Goal: Task Accomplishment & Management: Use online tool/utility

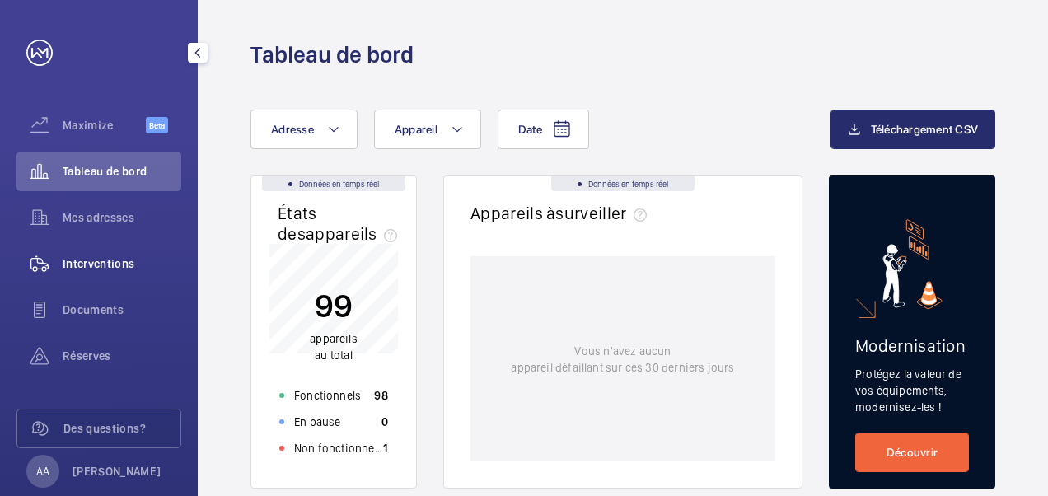
click at [107, 259] on span "Interventions" at bounding box center [122, 264] width 119 height 16
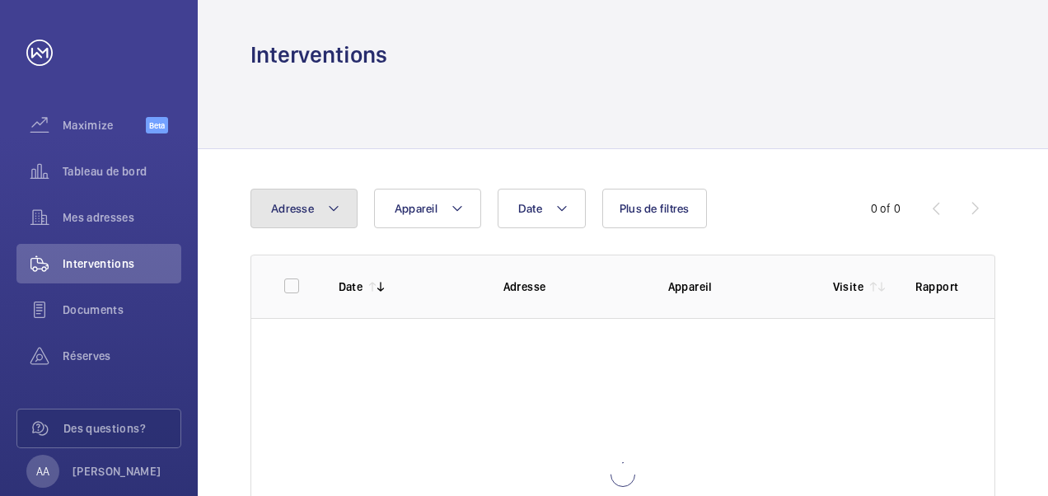
click at [289, 204] on span "Adresse" at bounding box center [292, 208] width 43 height 13
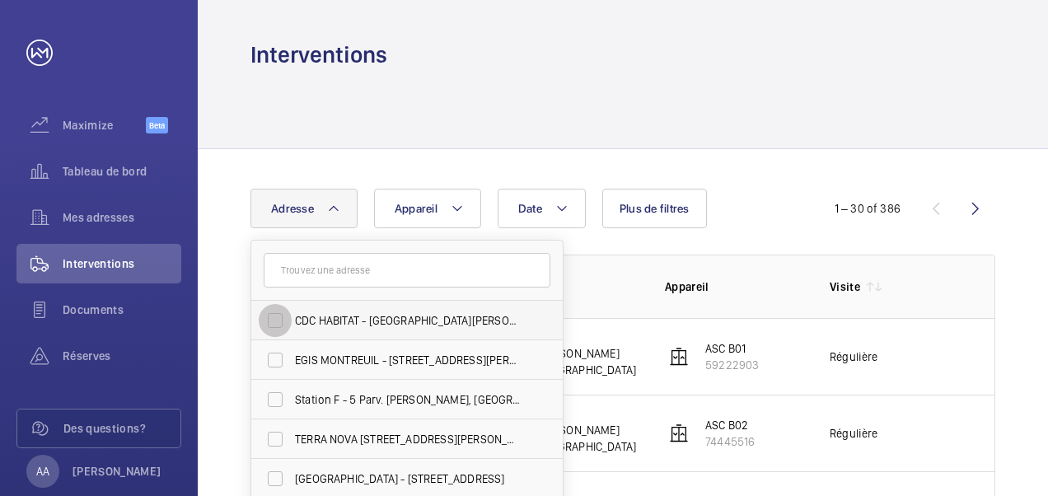
click at [279, 318] on input "CDC HABITAT - [GEOGRAPHIC_DATA][PERSON_NAME] - 33 Av. [PERSON_NAME][GEOGRAPHIC_…" at bounding box center [275, 320] width 33 height 33
checkbox input "true"
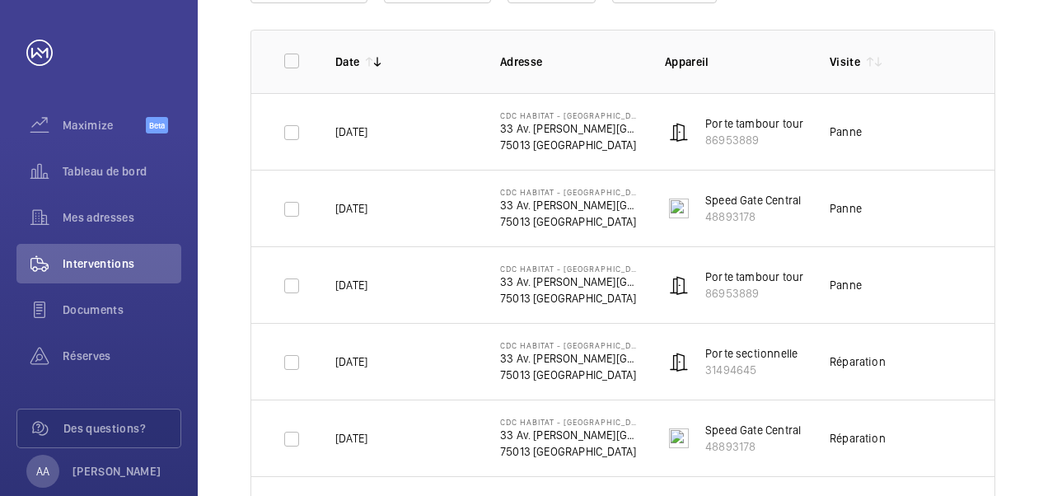
scroll to position [330, 0]
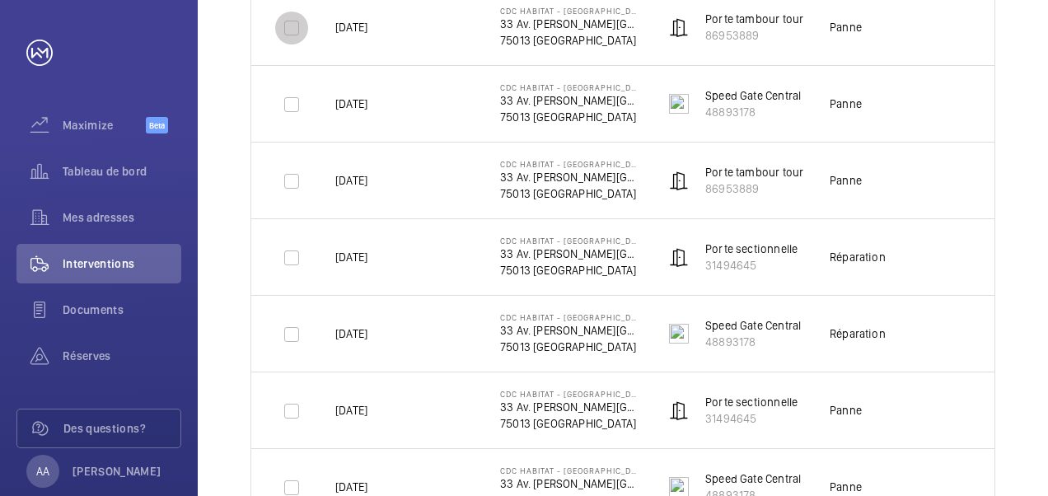
click at [292, 26] on input "checkbox" at bounding box center [291, 28] width 33 height 33
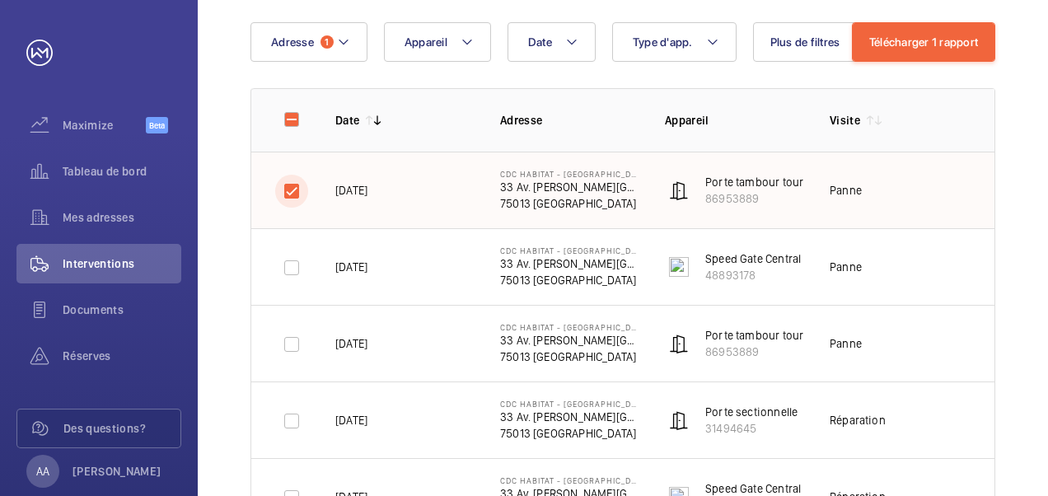
scroll to position [165, 0]
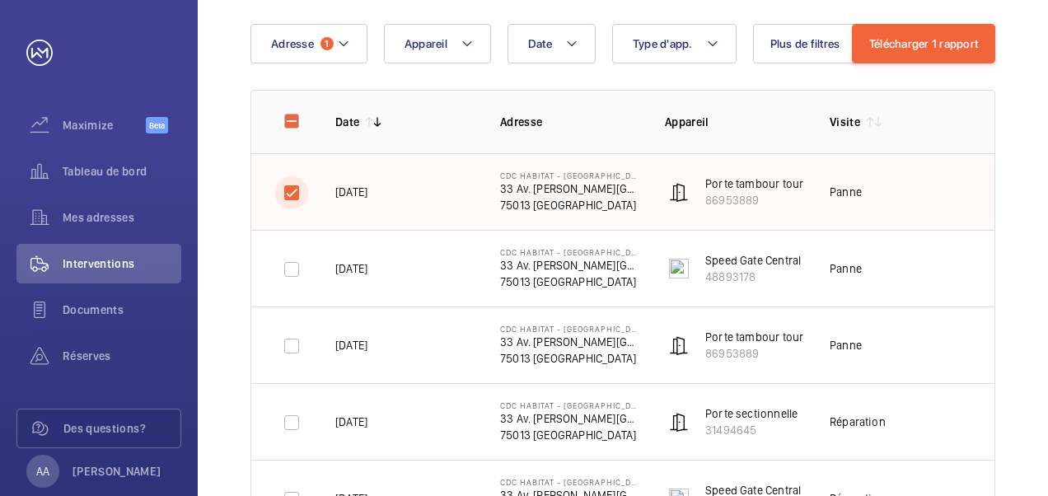
click at [288, 190] on input "checkbox" at bounding box center [291, 192] width 33 height 33
checkbox input "false"
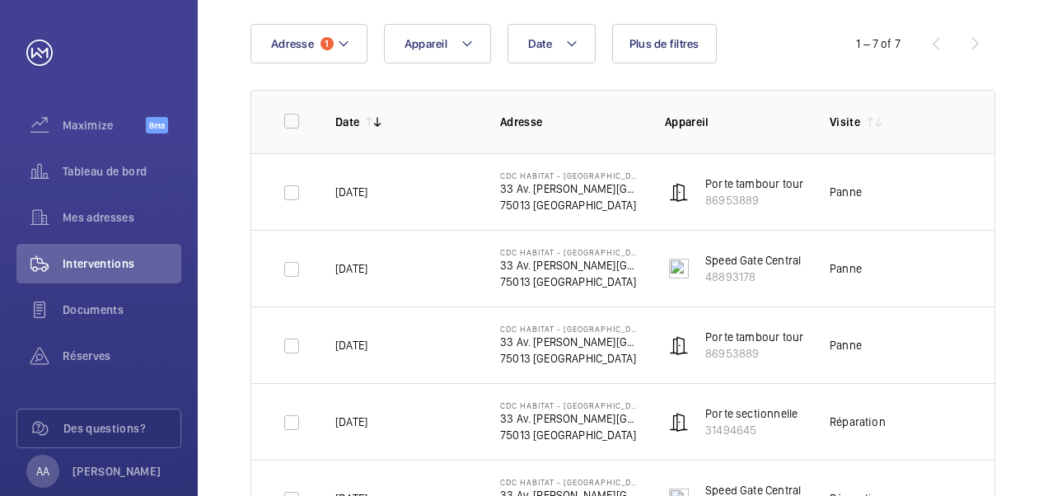
click at [231, 204] on div "Date Adresse 1 Appareil Plus de filtres 1 – 7 of 7 Date Adresse Appareil Visite…" at bounding box center [623, 357] width 851 height 746
